Goal: Task Accomplishment & Management: Manage account settings

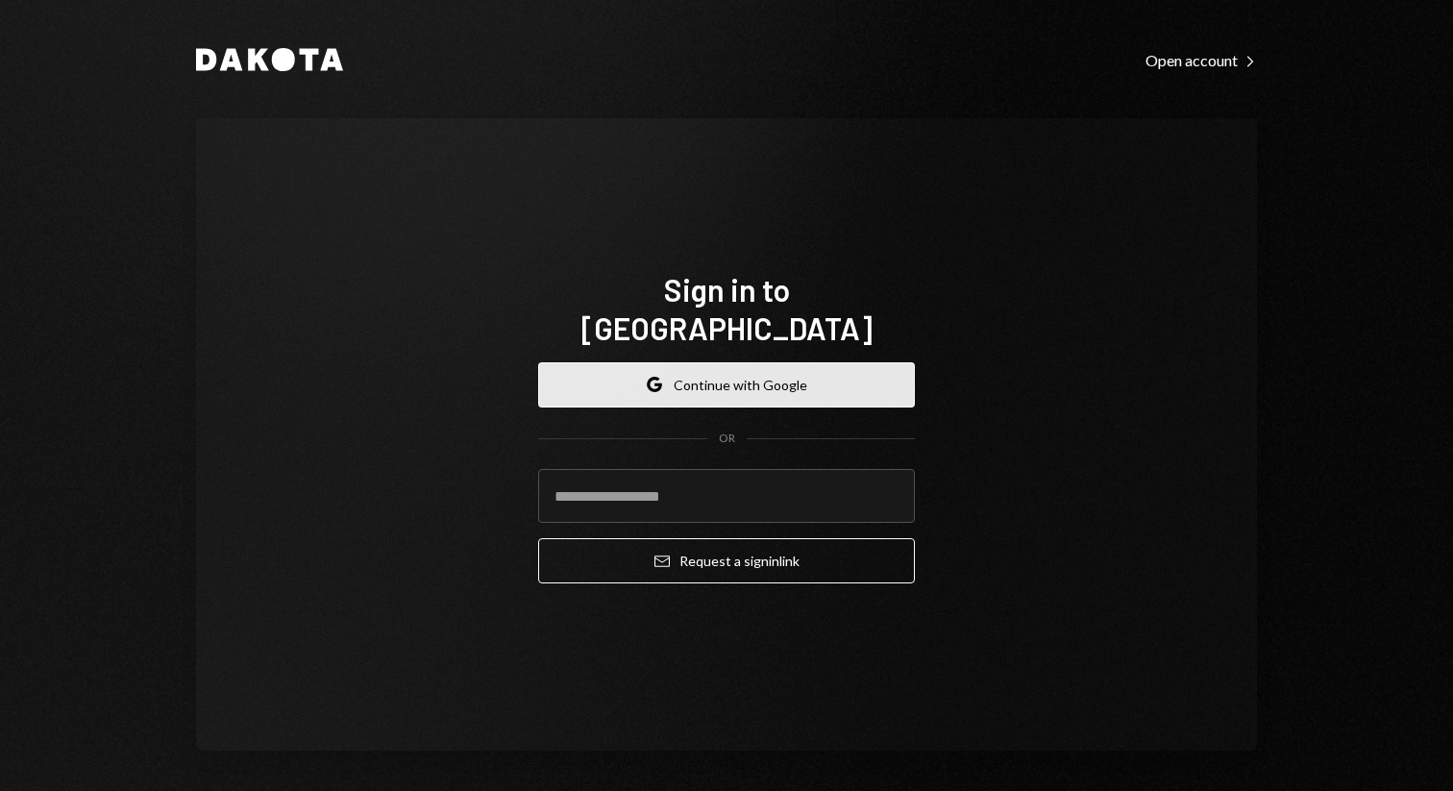
click at [613, 369] on button "Google Continue with Google" at bounding box center [726, 384] width 377 height 45
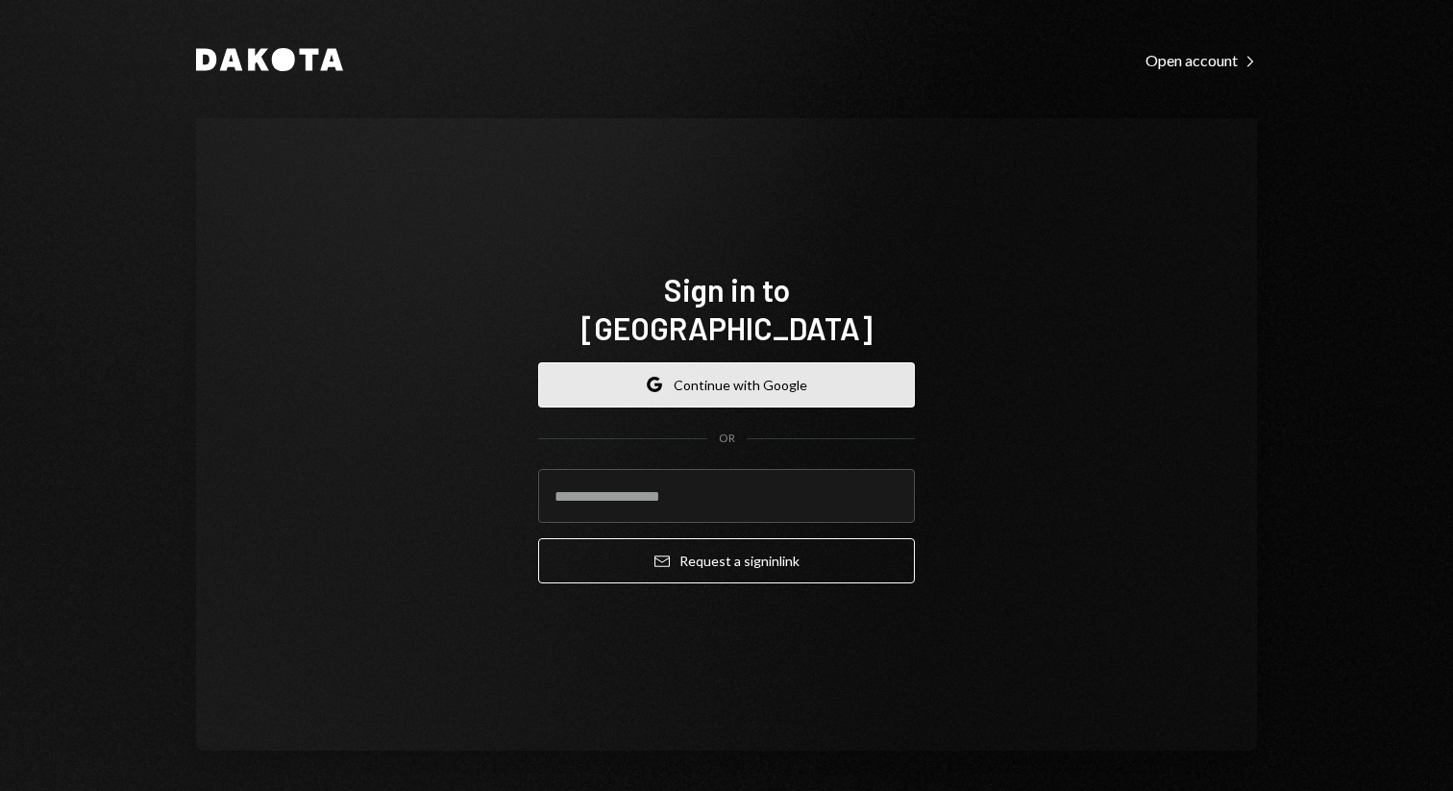
click at [613, 369] on button "Google Continue with Google" at bounding box center [726, 384] width 377 height 45
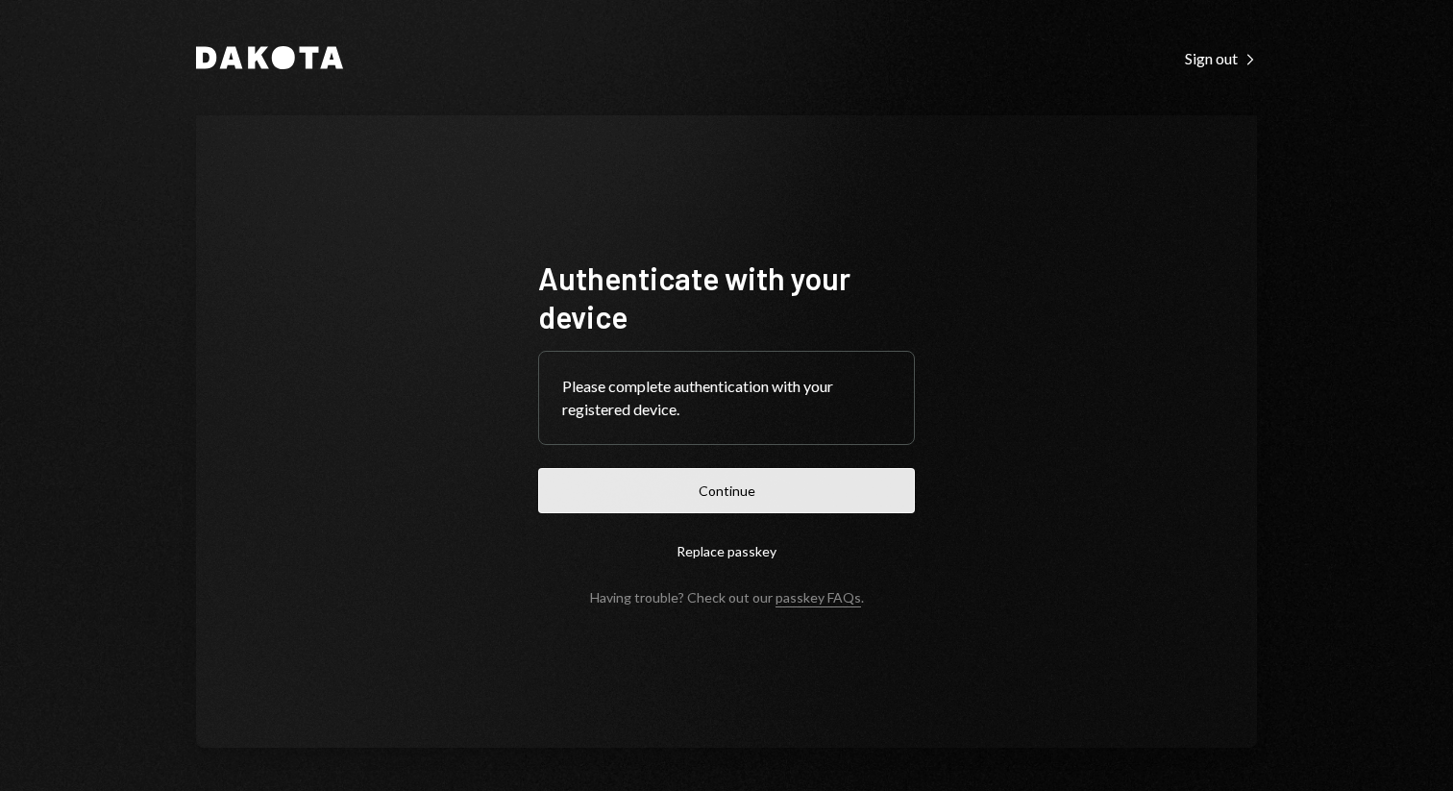
click at [806, 500] on button "Continue" at bounding box center [726, 490] width 377 height 45
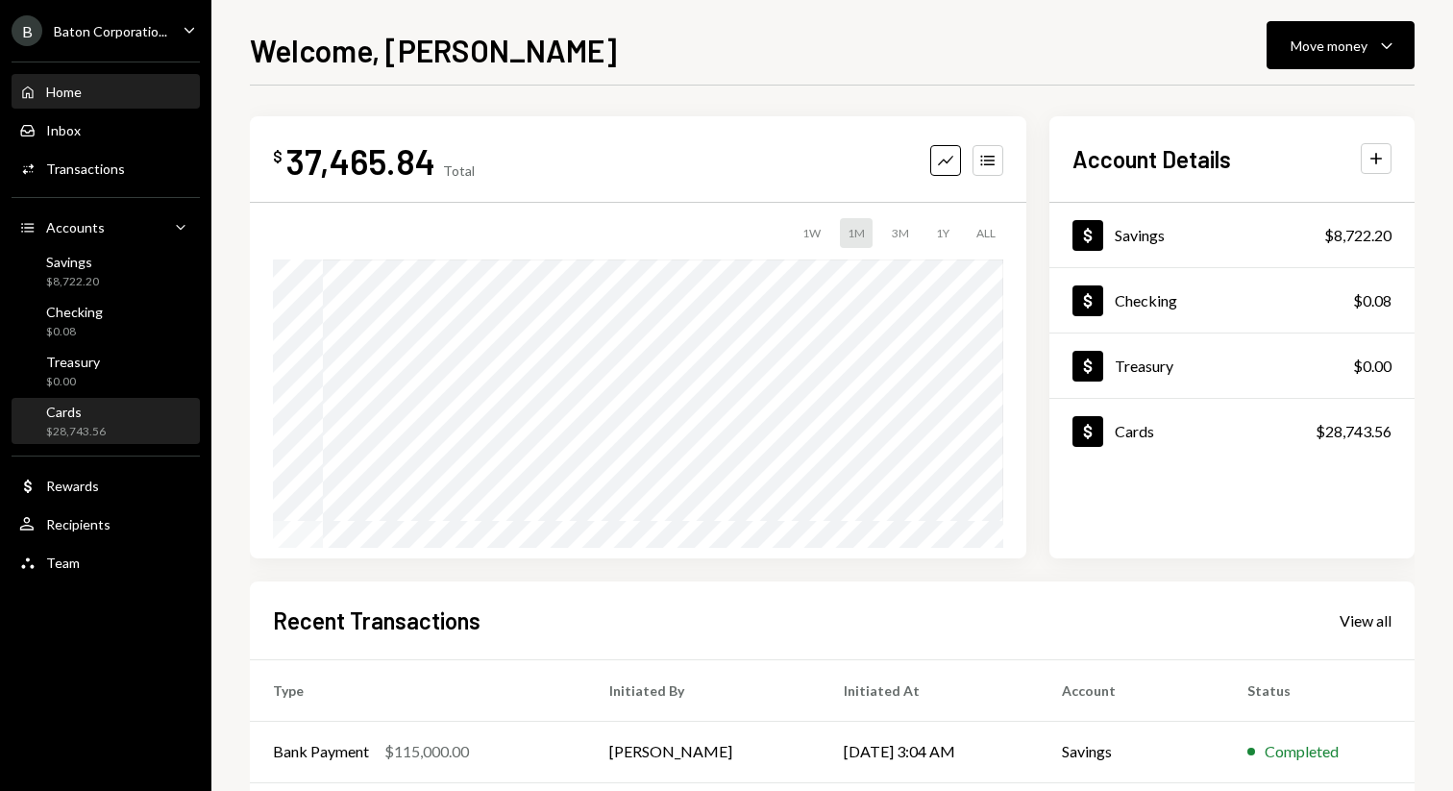
click at [86, 412] on div "Cards" at bounding box center [76, 412] width 60 height 16
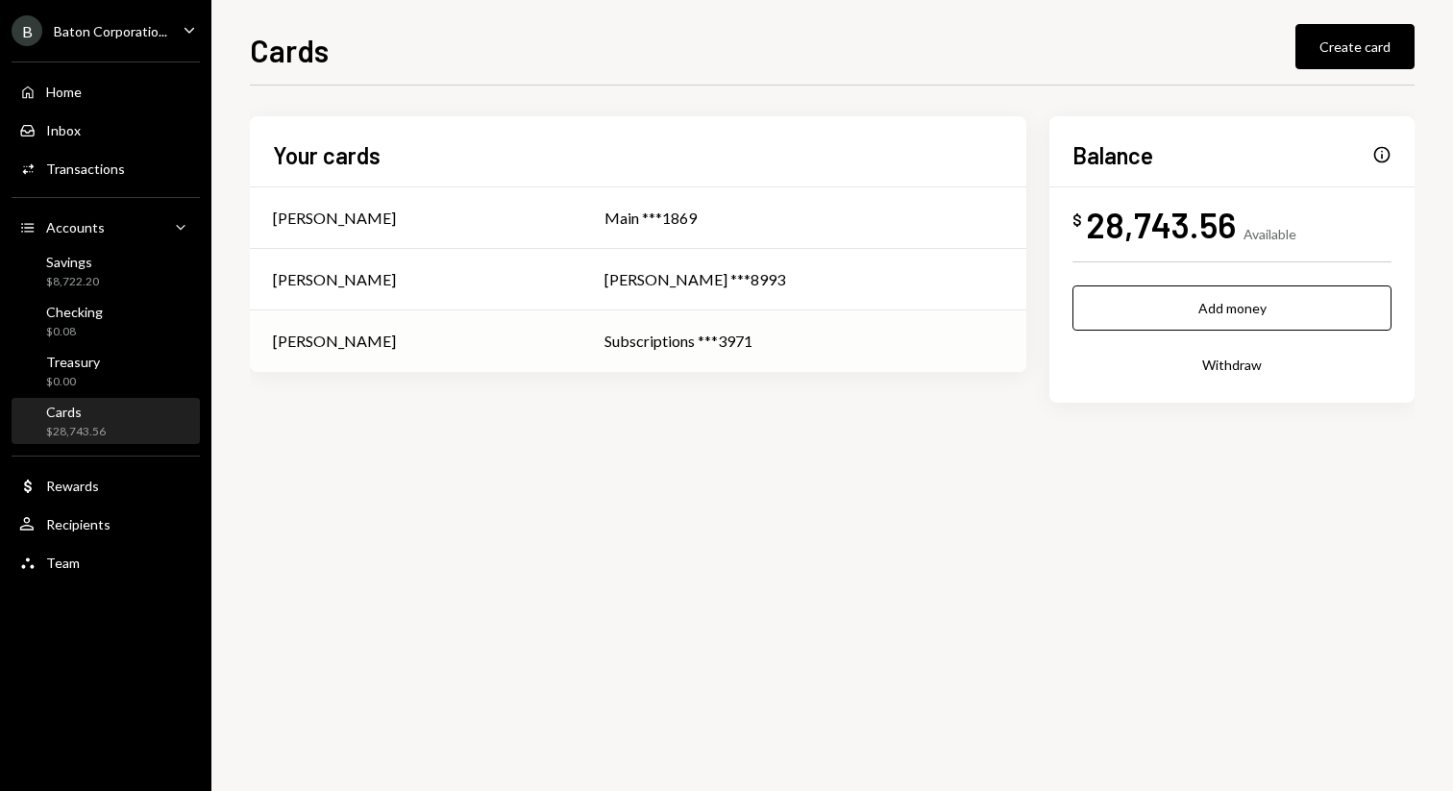
click at [625, 336] on div "Subscriptions ***3971" at bounding box center [804, 341] width 399 height 23
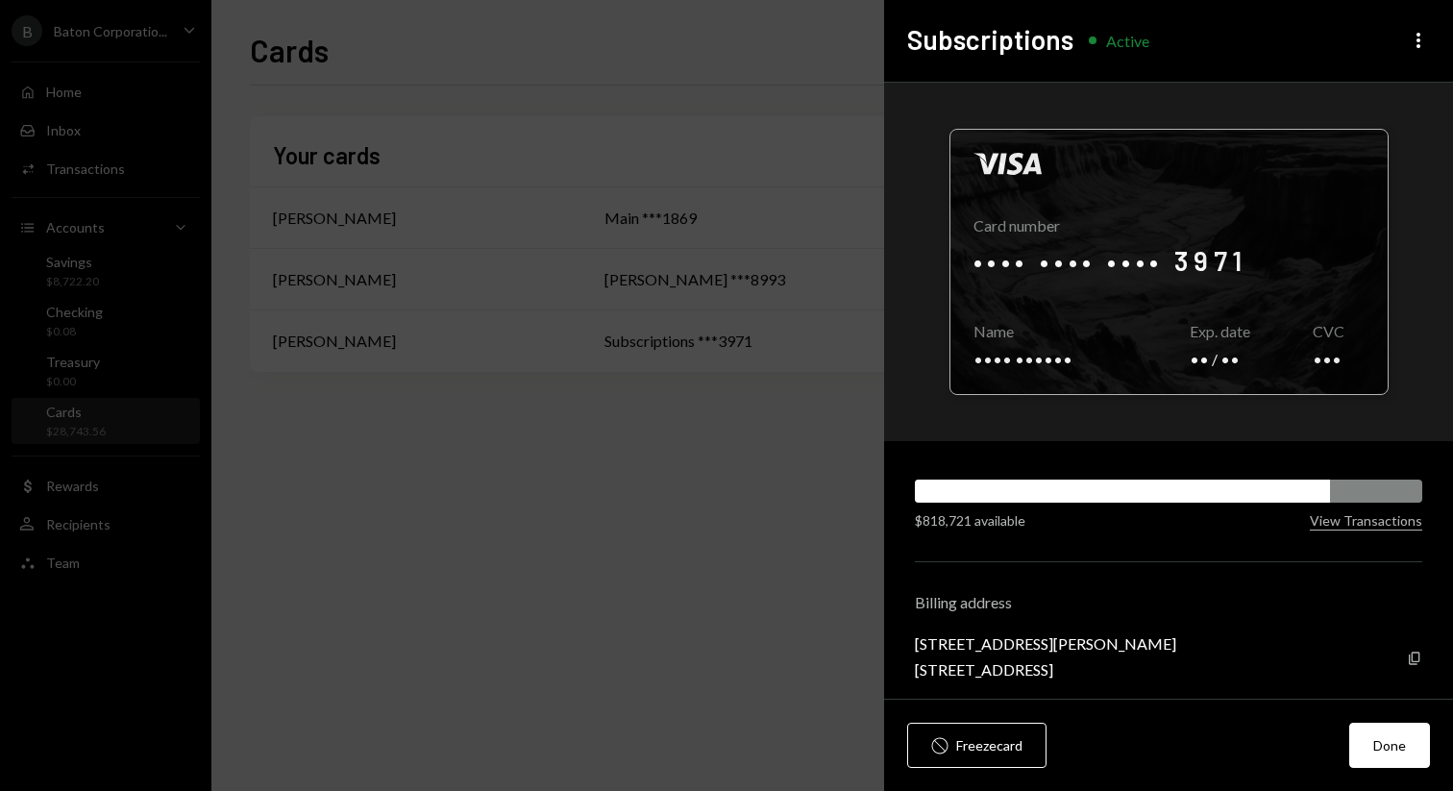
click at [1206, 303] on div at bounding box center [1169, 262] width 437 height 264
